Goal: Task Accomplishment & Management: Manage account settings

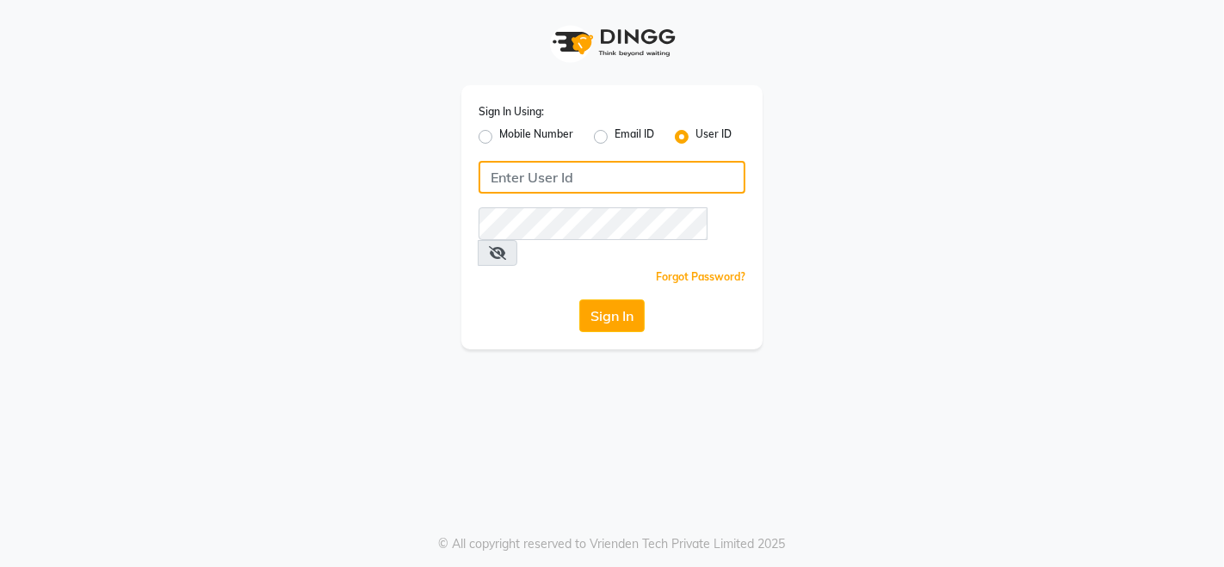
click at [604, 188] on input "Username" at bounding box center [612, 177] width 267 height 33
click at [514, 131] on label "Mobile Number" at bounding box center [536, 137] width 74 height 21
click at [510, 131] on input "Mobile Number" at bounding box center [504, 132] width 11 height 11
radio input "true"
radio input "false"
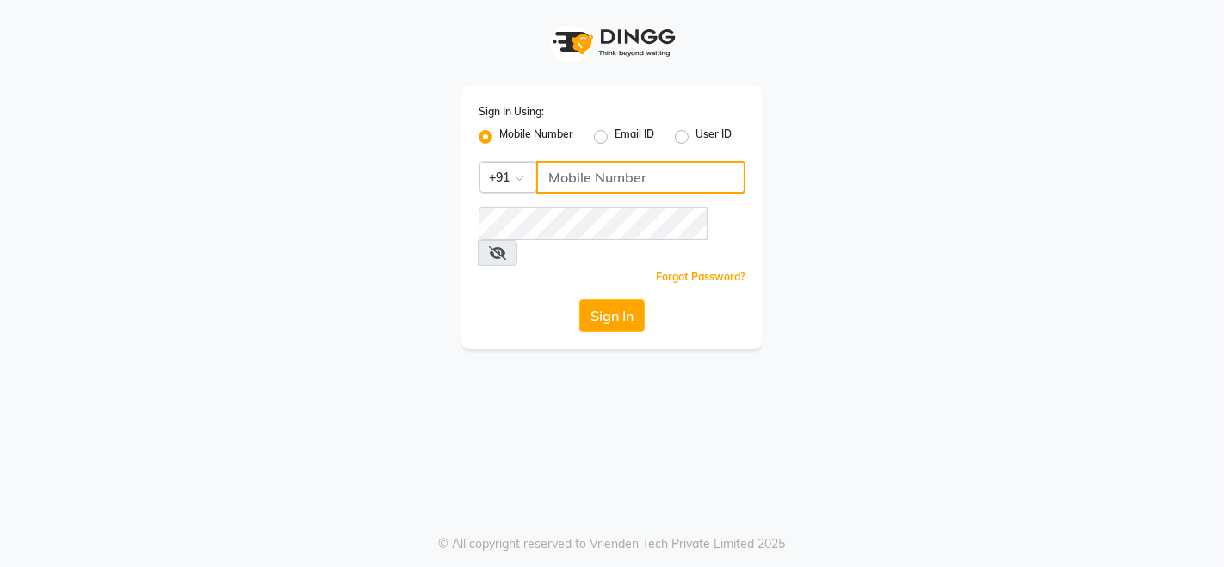
click at [609, 172] on input "Username" at bounding box center [640, 177] width 209 height 33
type input "9012993351"
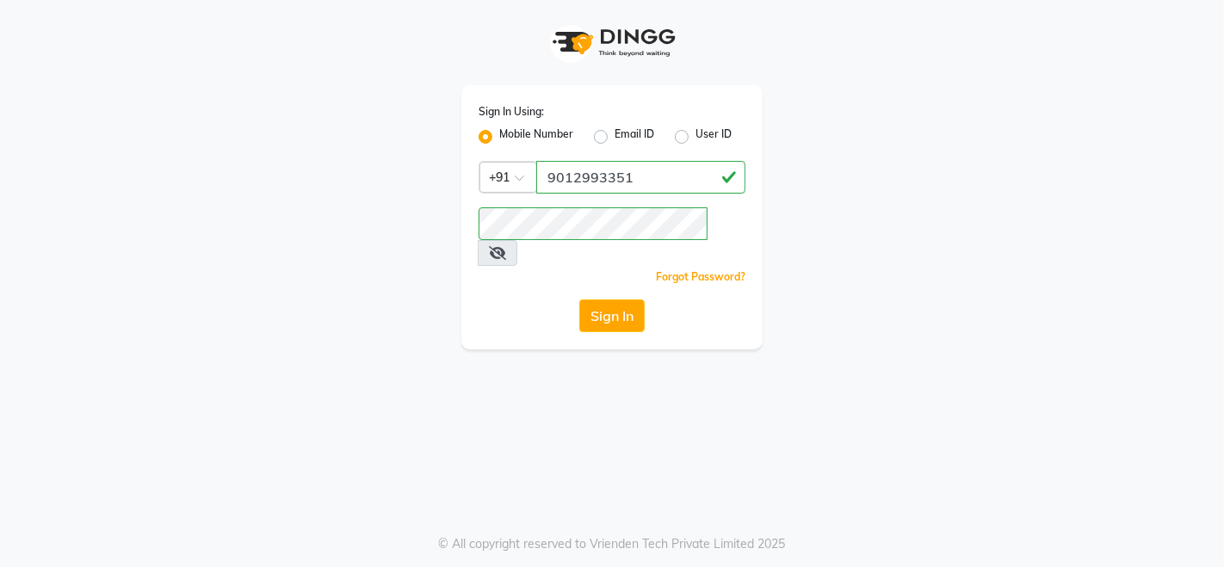
click at [578, 300] on div "Sign In" at bounding box center [612, 316] width 267 height 33
click at [606, 300] on button "Sign In" at bounding box center [611, 316] width 65 height 33
